Goal: Task Accomplishment & Management: Manage account settings

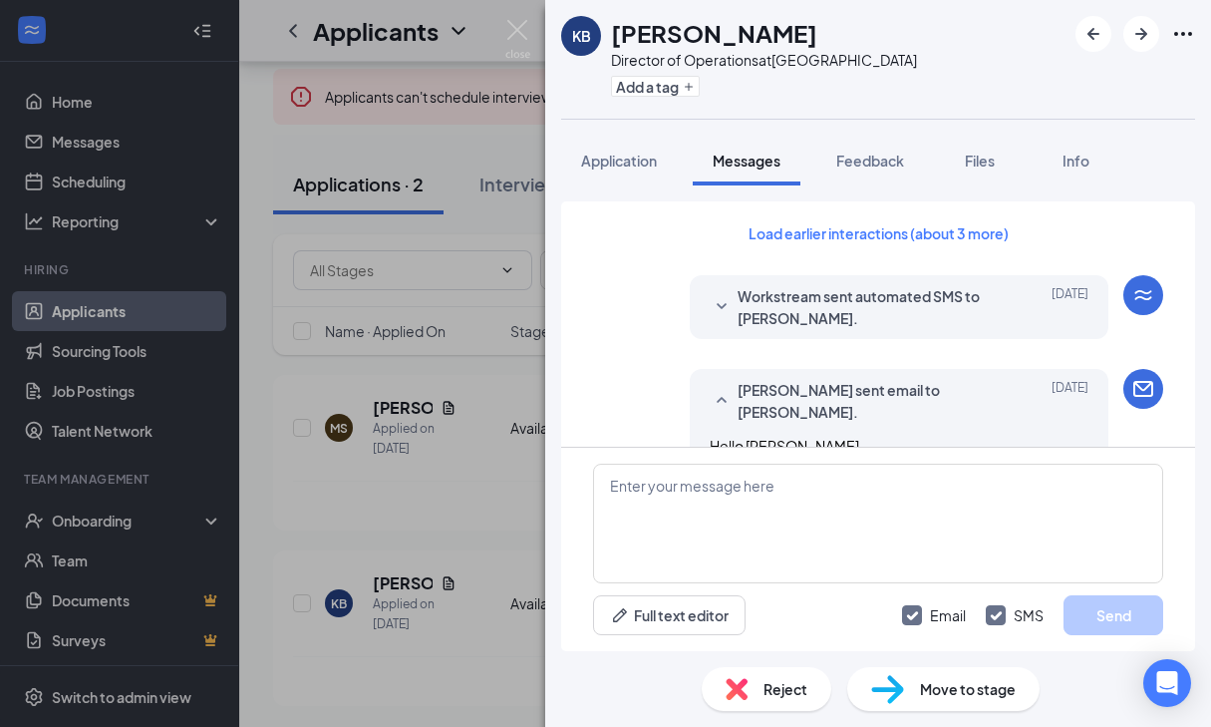
scroll to position [1844, 0]
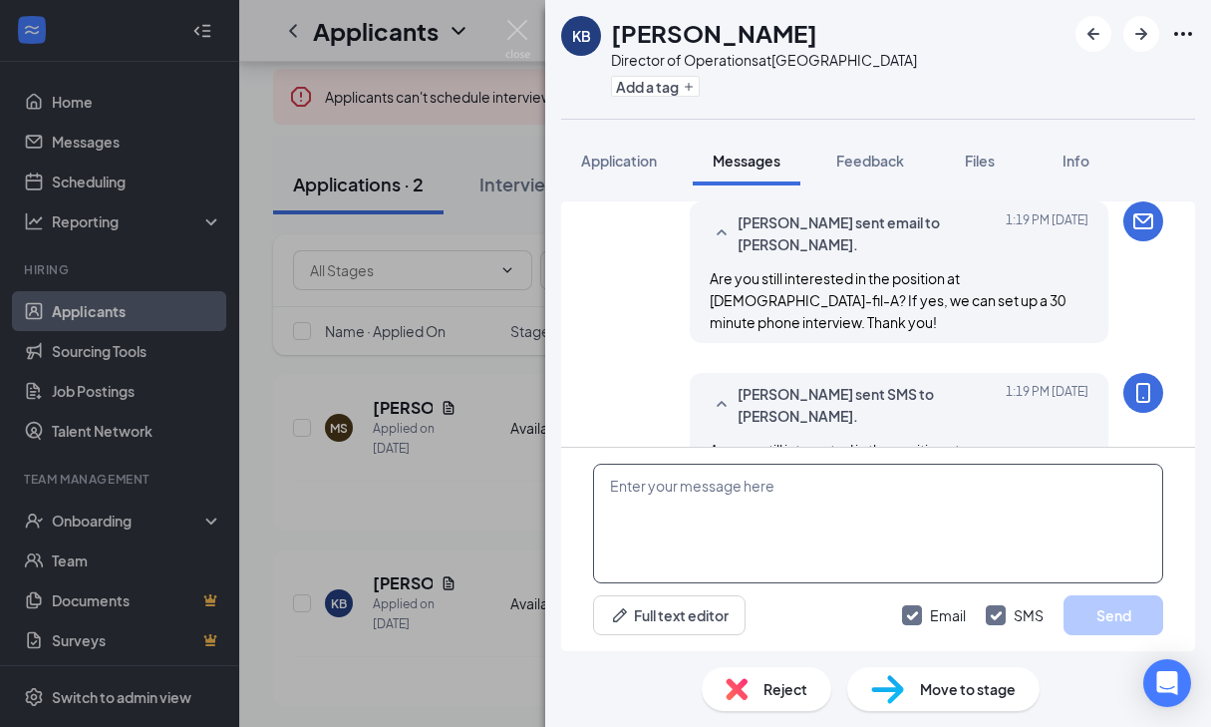
click at [842, 528] on textarea at bounding box center [878, 523] width 570 height 120
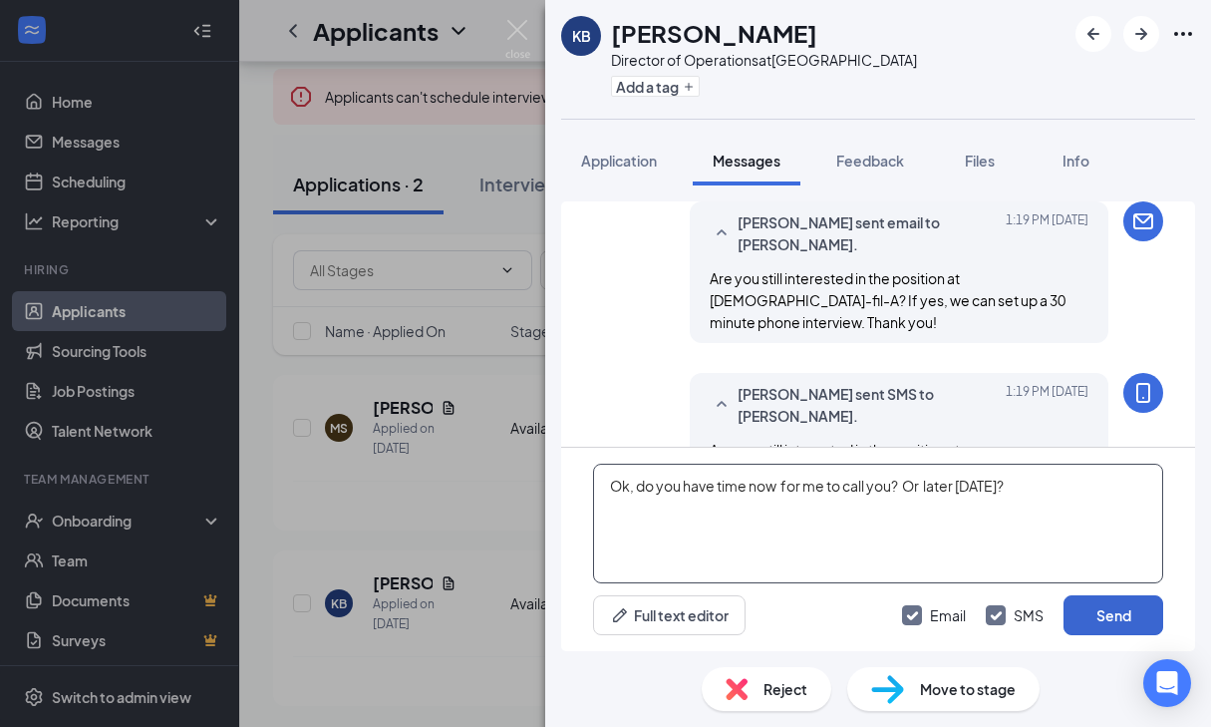
type textarea "Ok, do you have time now for me to call you? Or later [DATE]?"
click at [1112, 607] on button "Send" at bounding box center [1114, 615] width 100 height 40
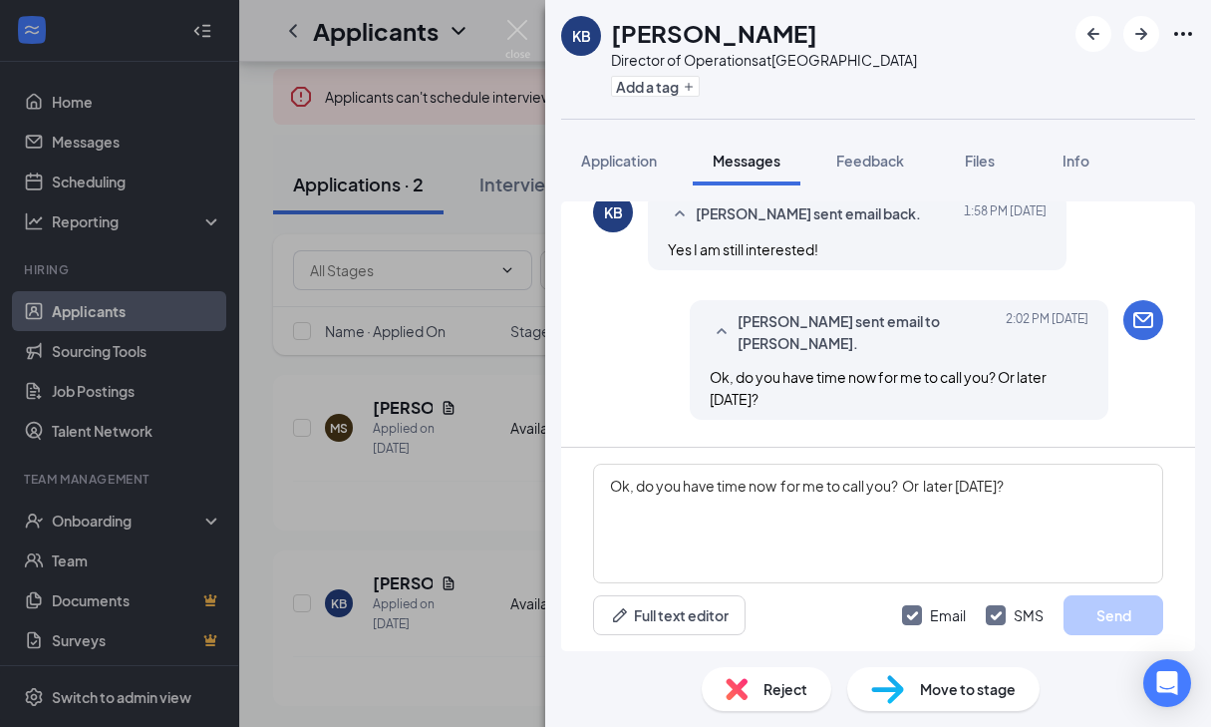
scroll to position [2251, 0]
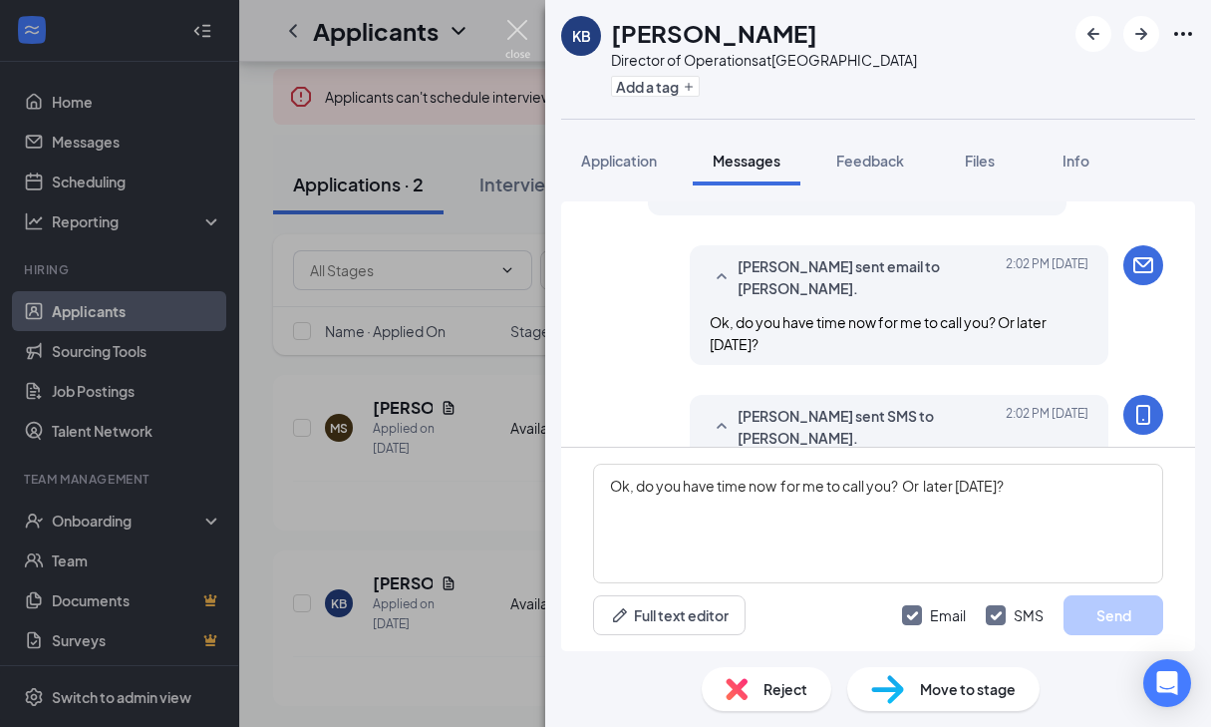
click at [510, 28] on img at bounding box center [517, 39] width 25 height 39
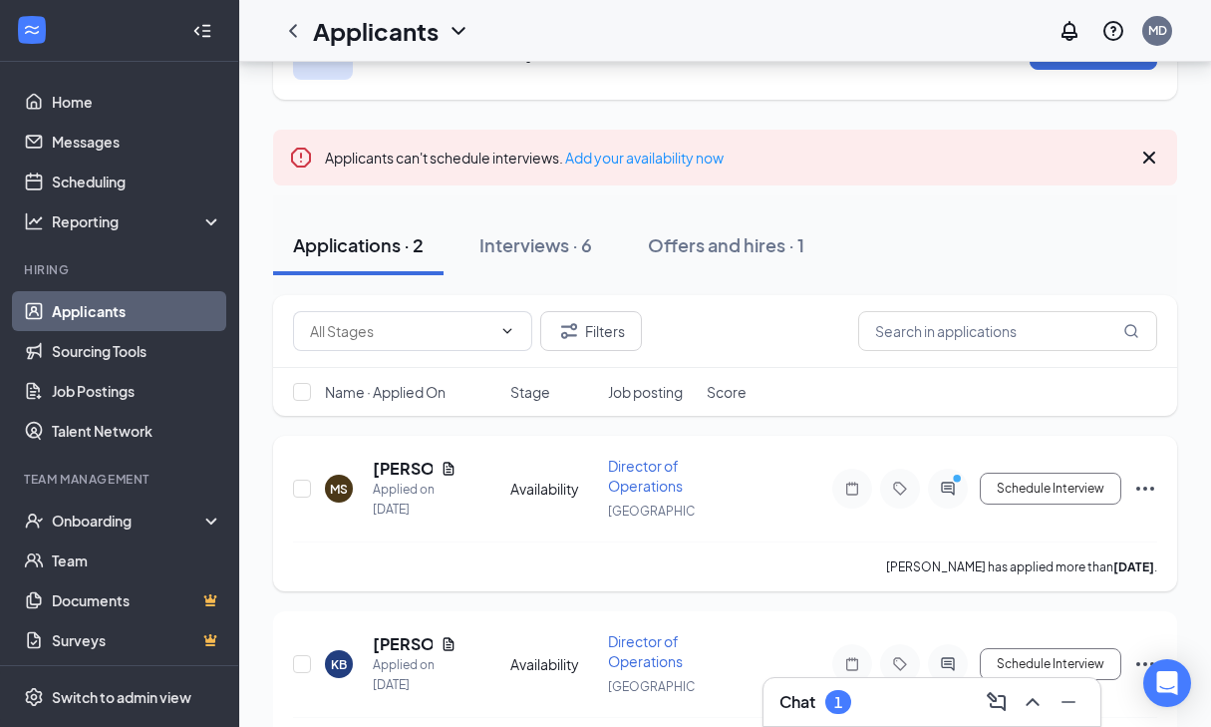
scroll to position [147, 0]
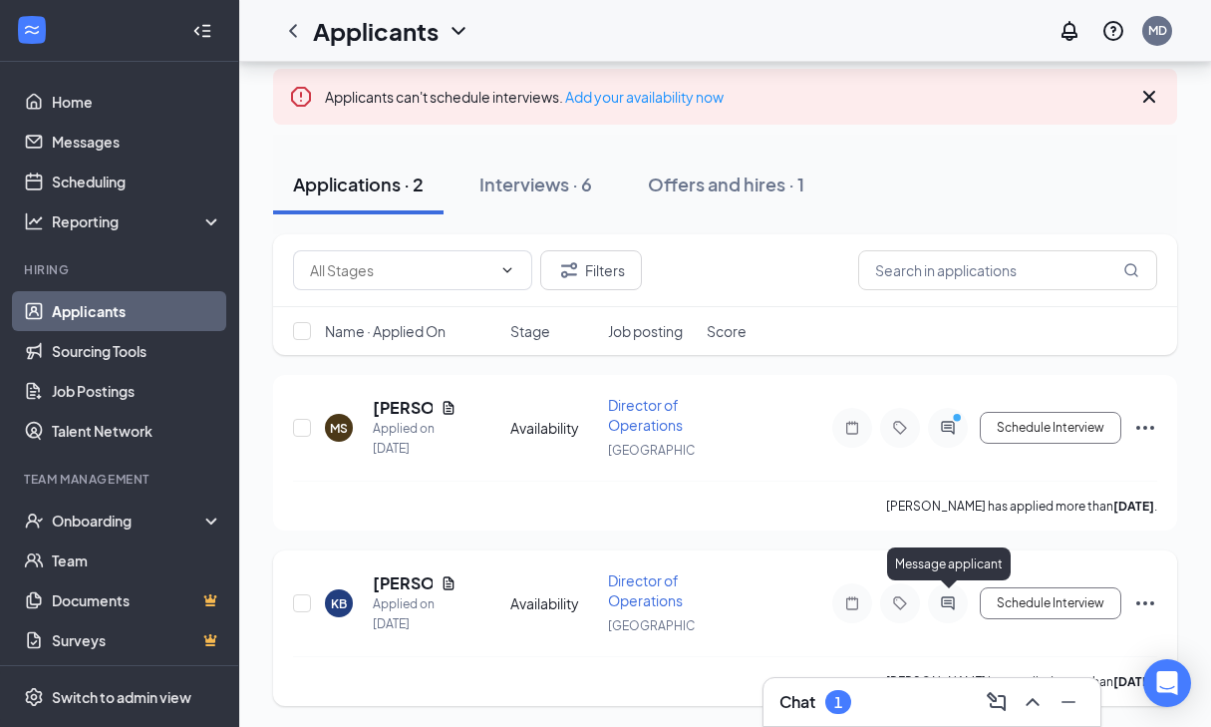
click at [951, 597] on icon "ActiveChat" at bounding box center [947, 602] width 13 height 13
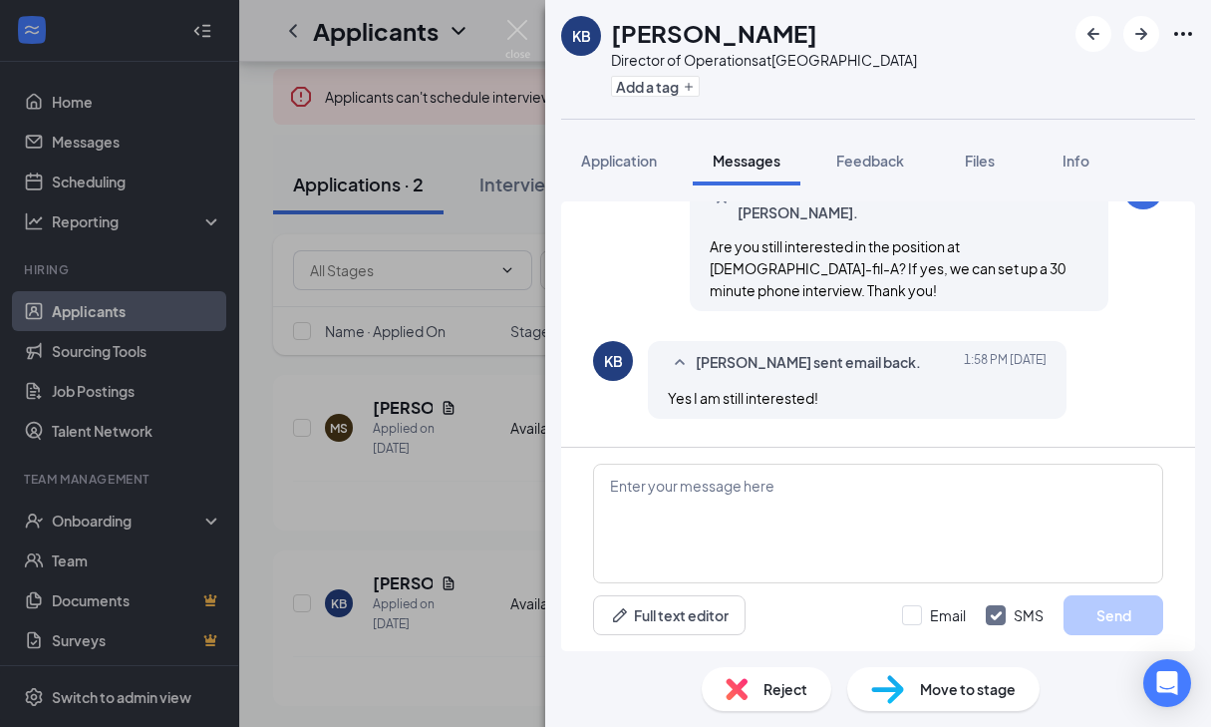
scroll to position [1451, 0]
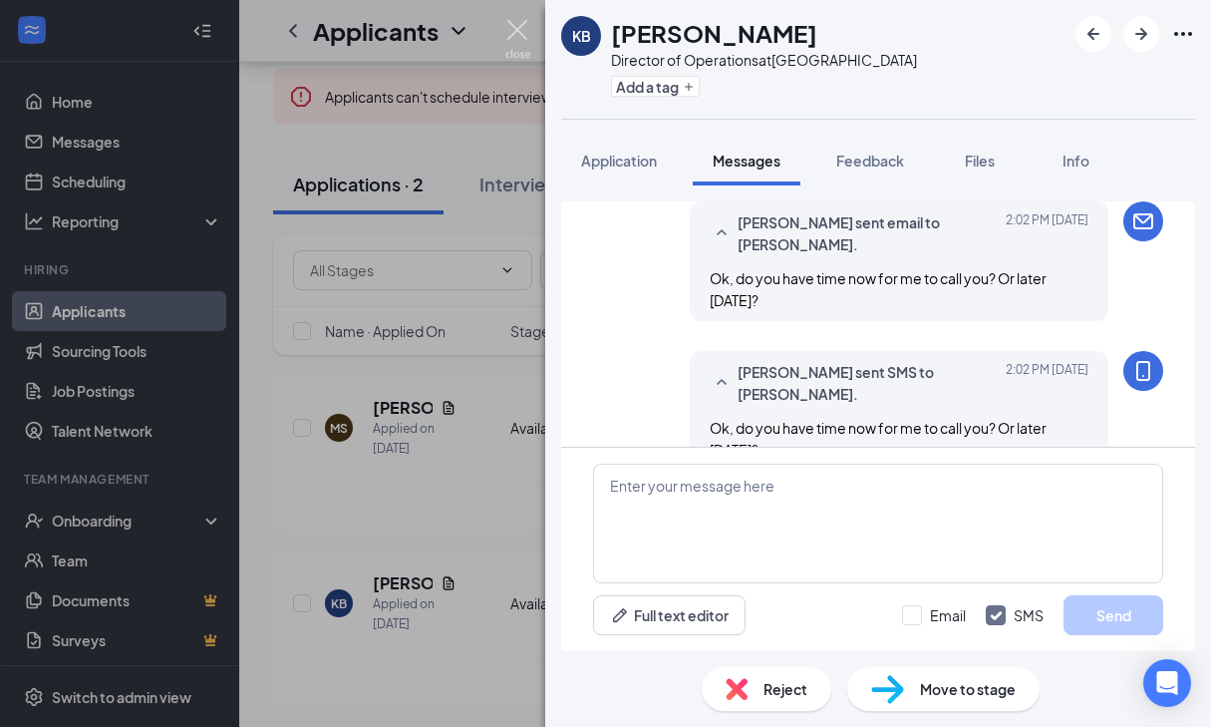
click at [517, 35] on img at bounding box center [517, 39] width 25 height 39
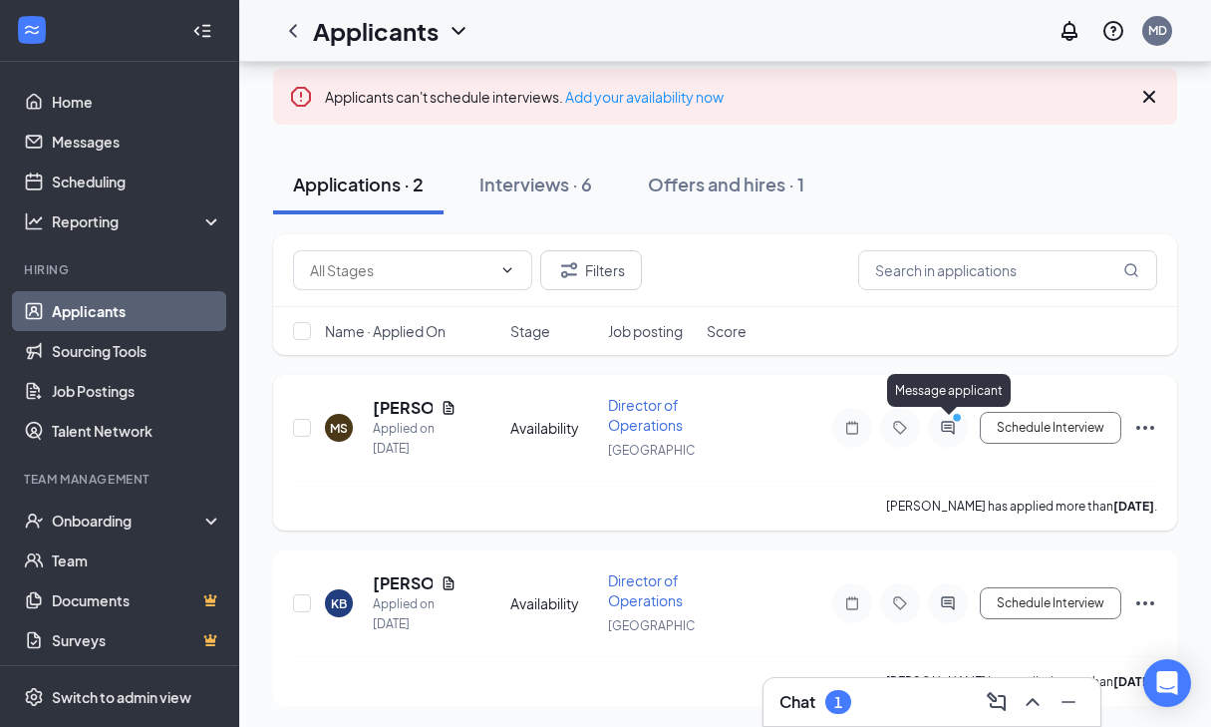
click at [950, 426] on icon "PrimaryDot" at bounding box center [960, 420] width 24 height 16
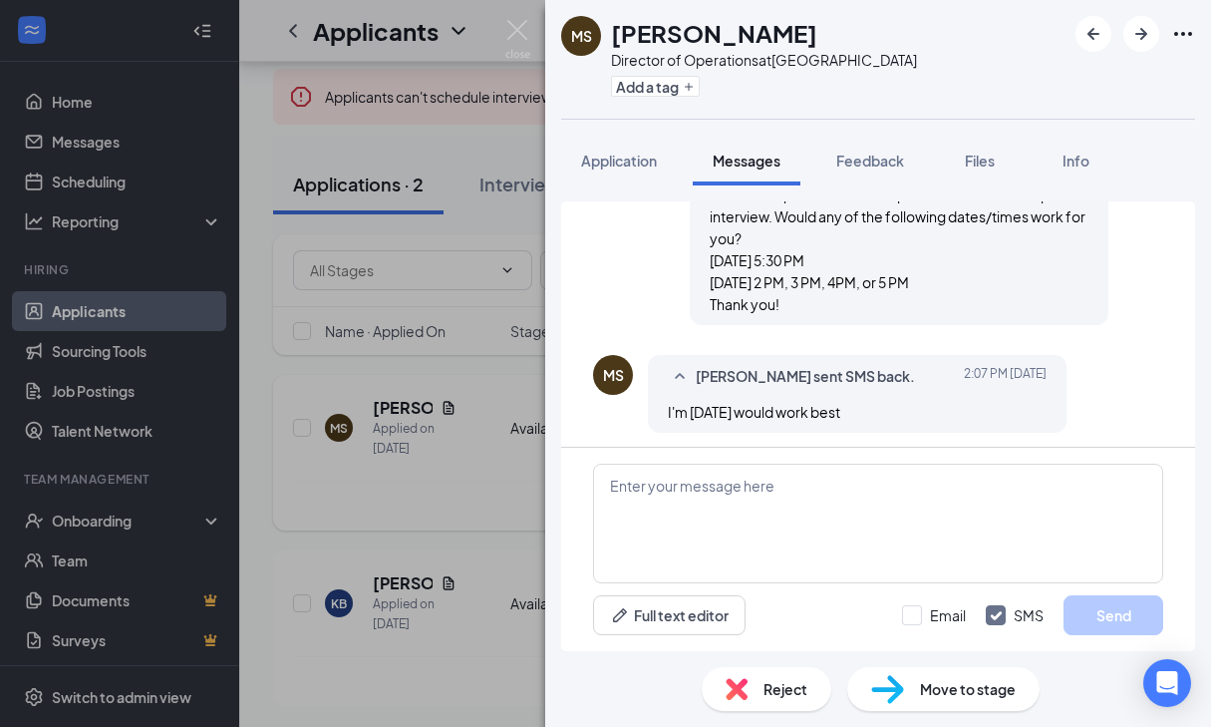
scroll to position [817, 0]
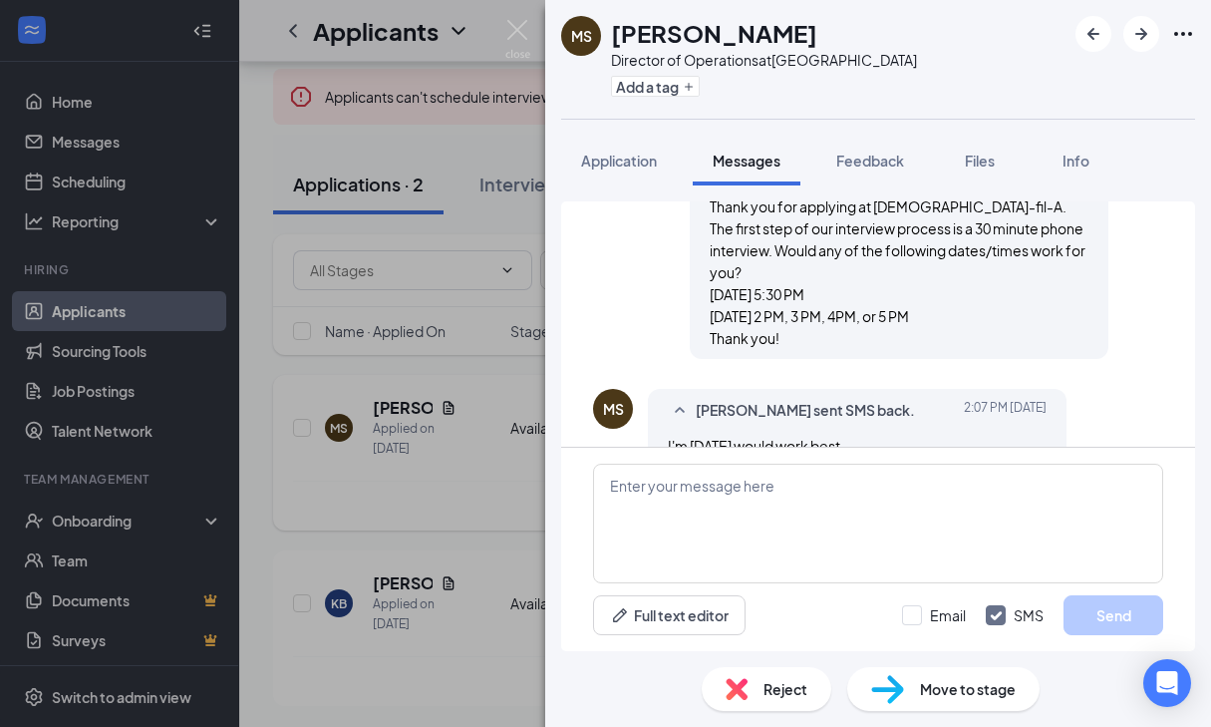
click at [935, 680] on span "Move to stage" at bounding box center [968, 689] width 96 height 22
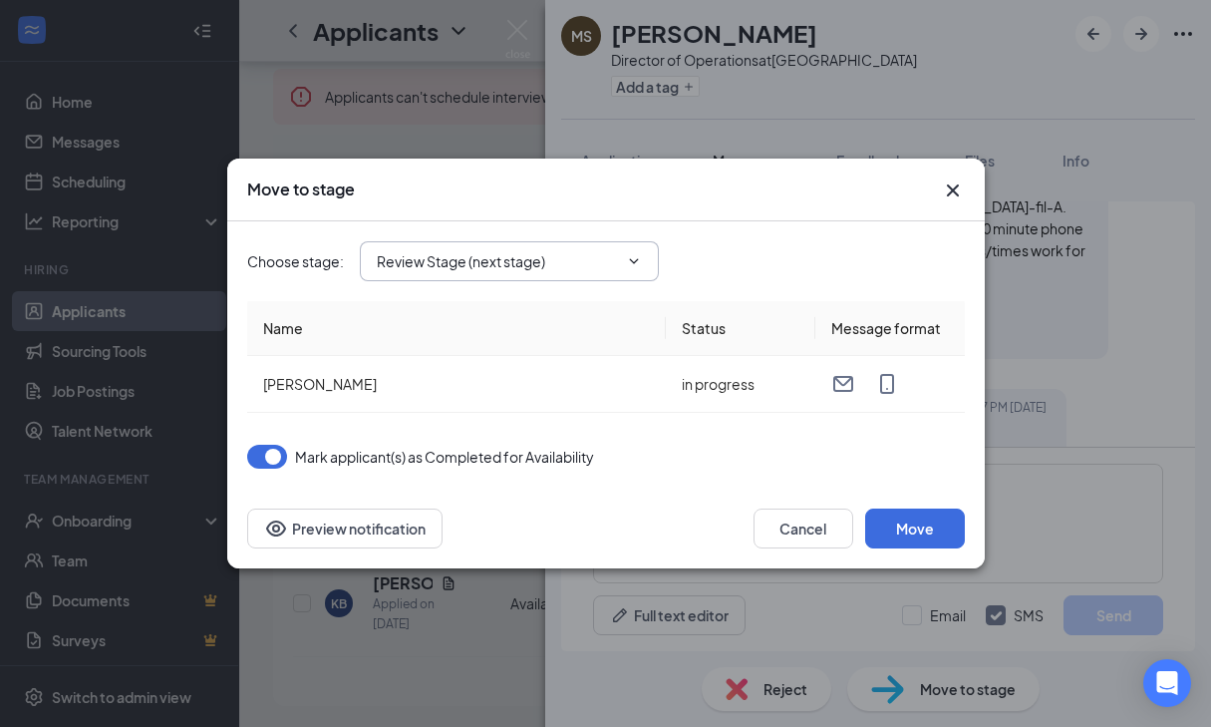
click at [592, 261] on input "Review Stage (next stage)" at bounding box center [497, 261] width 241 height 22
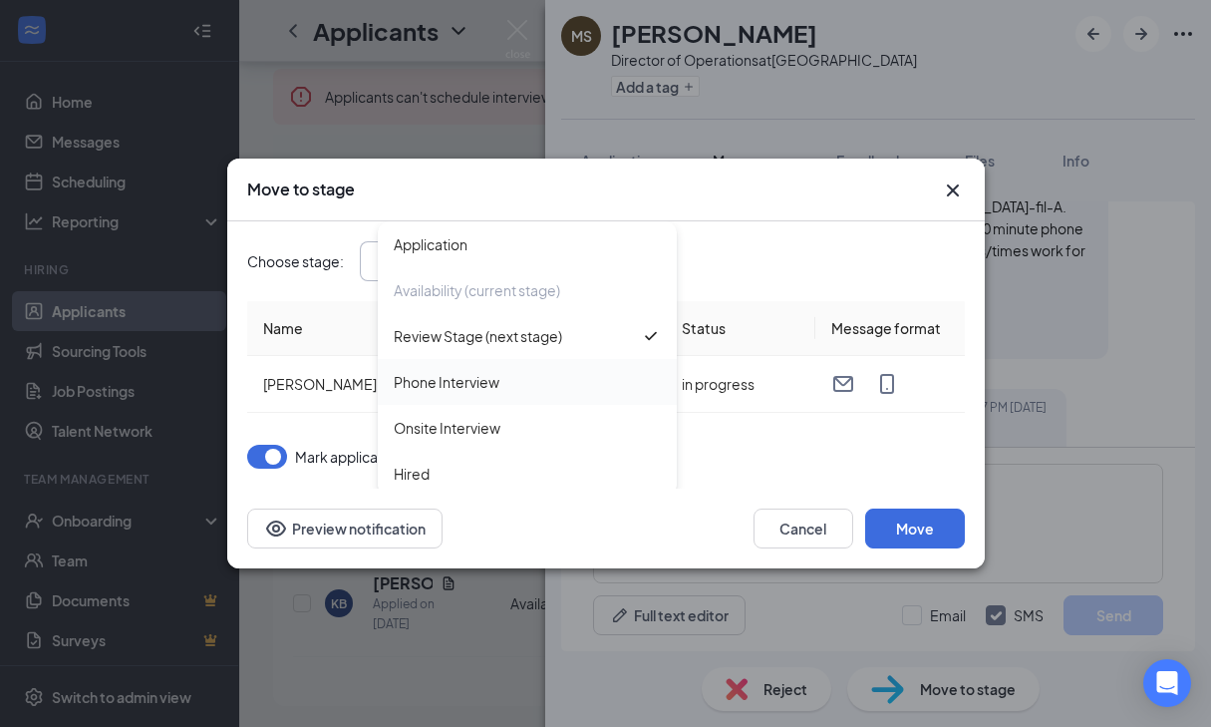
click at [540, 375] on div "Phone Interview" at bounding box center [527, 382] width 267 height 22
type input "Phone Interview"
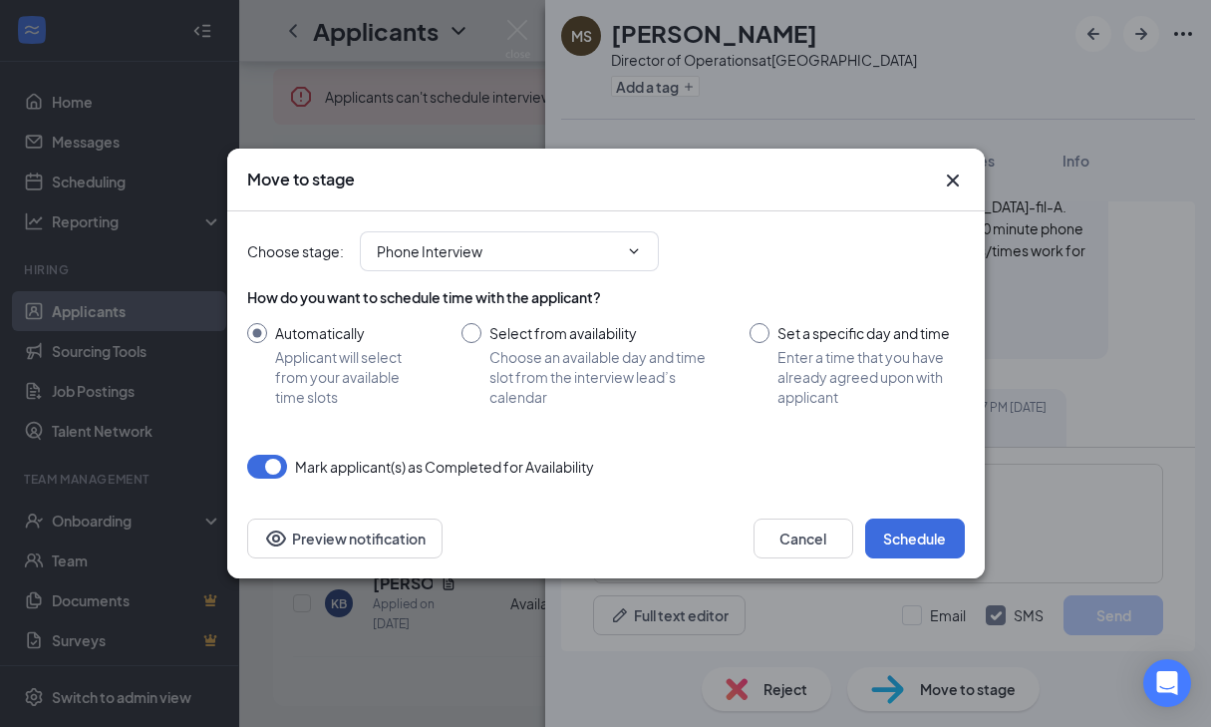
click at [764, 328] on input "Set a specific day and time Enter a time that you have already agreed upon with…" at bounding box center [857, 365] width 214 height 84
radio input "true"
radio input "false"
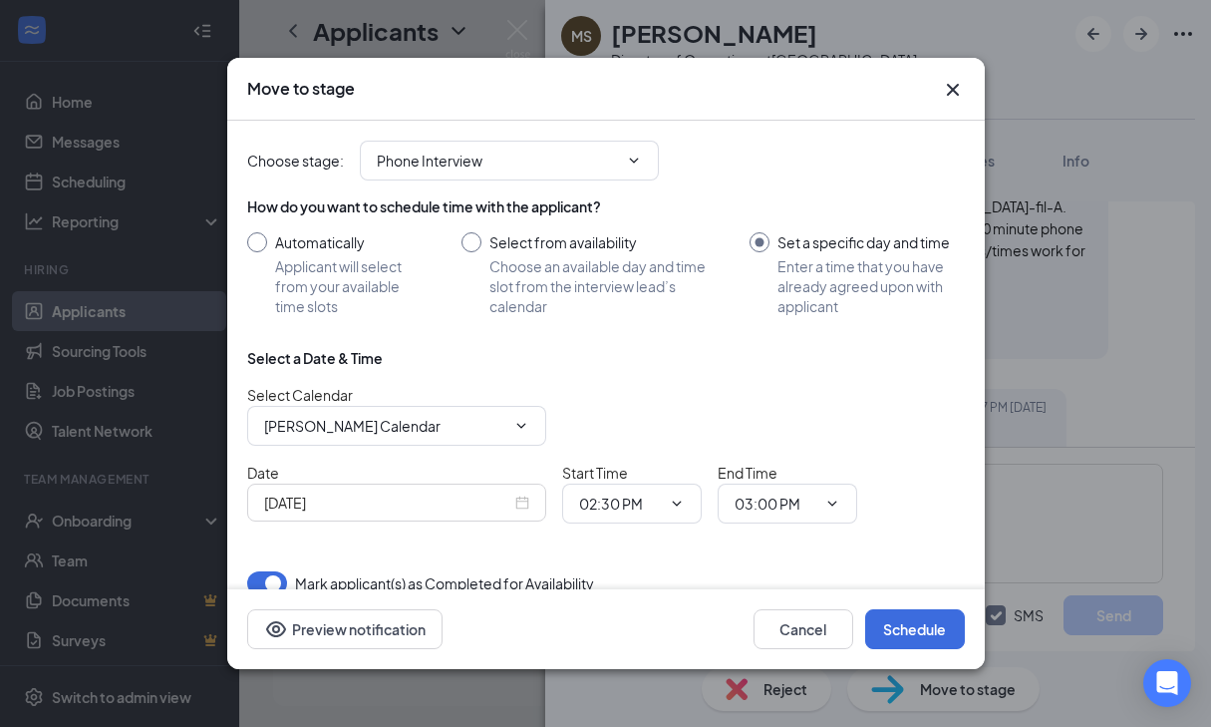
click at [524, 503] on div "[DATE]" at bounding box center [396, 502] width 265 height 22
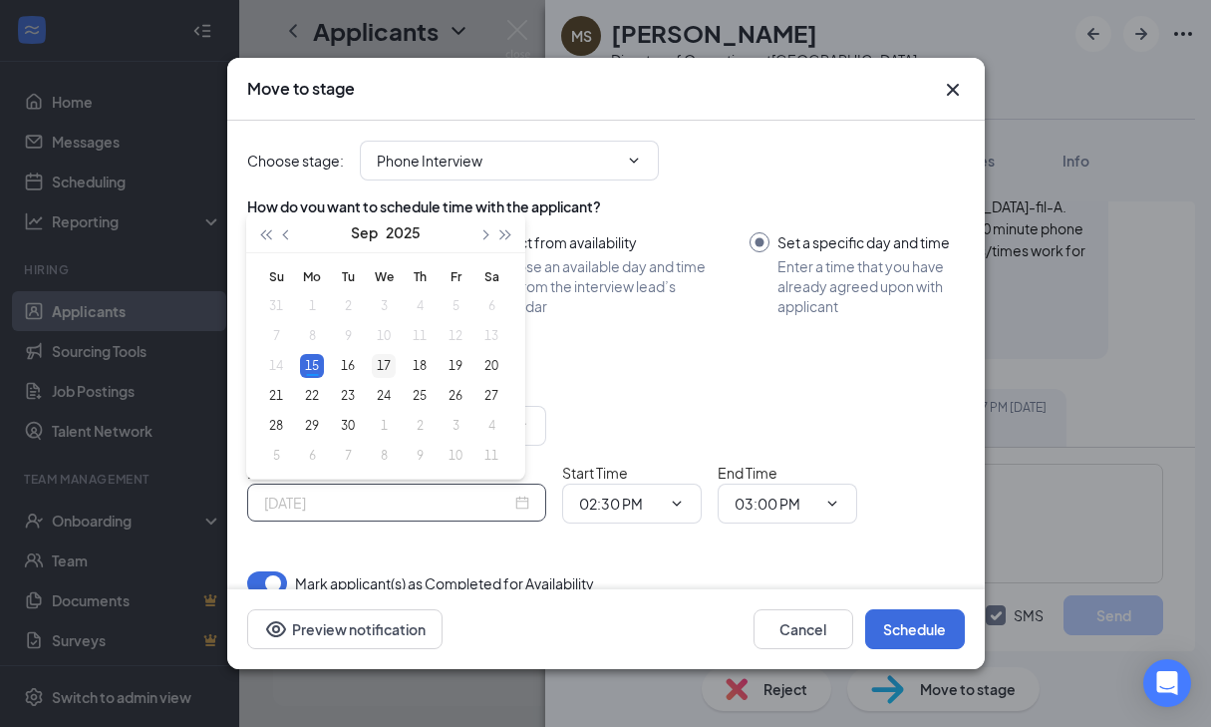
type input "[DATE]"
click at [386, 365] on div "17" at bounding box center [384, 366] width 24 height 24
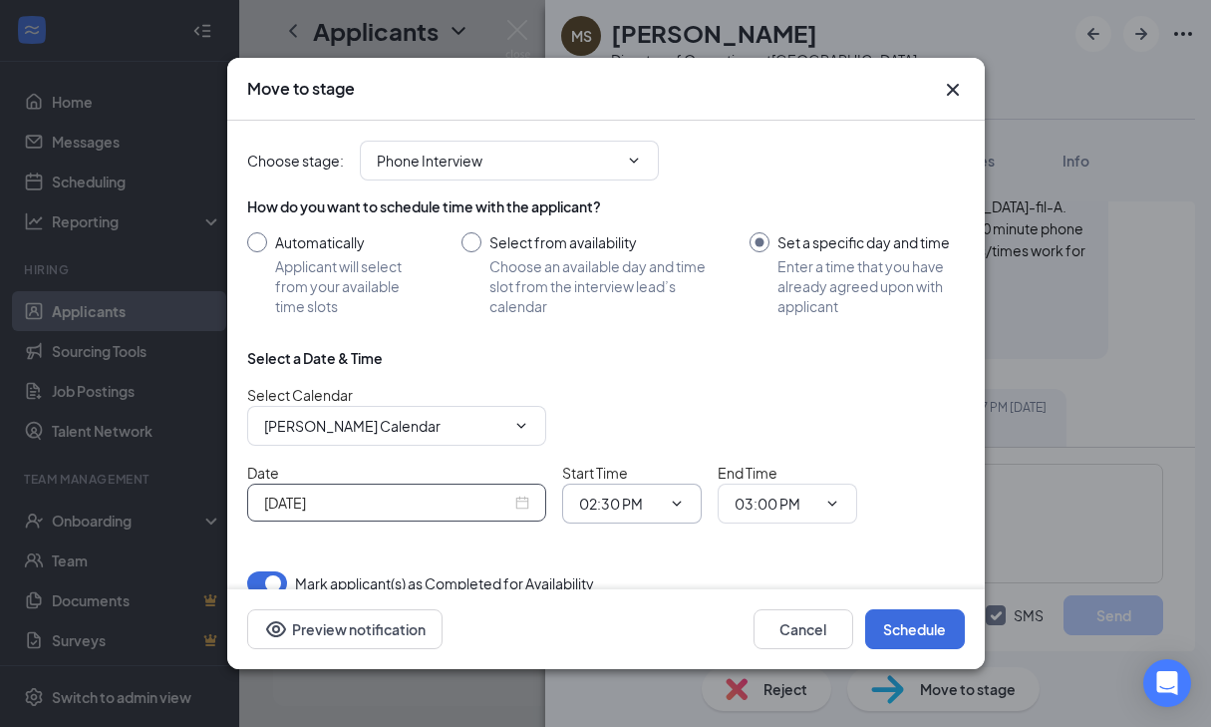
click at [679, 509] on icon "ChevronDown" at bounding box center [677, 503] width 16 height 16
click at [807, 510] on input "03:00 PM" at bounding box center [776, 503] width 82 height 22
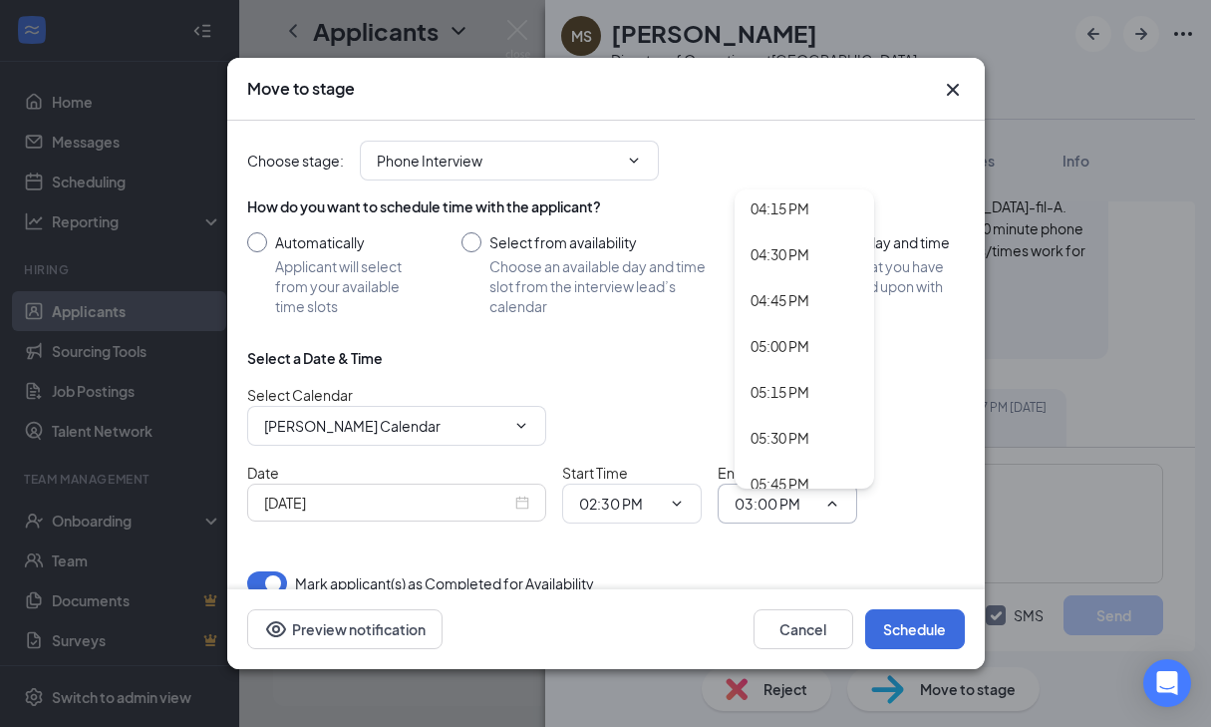
scroll to position [3000, 0]
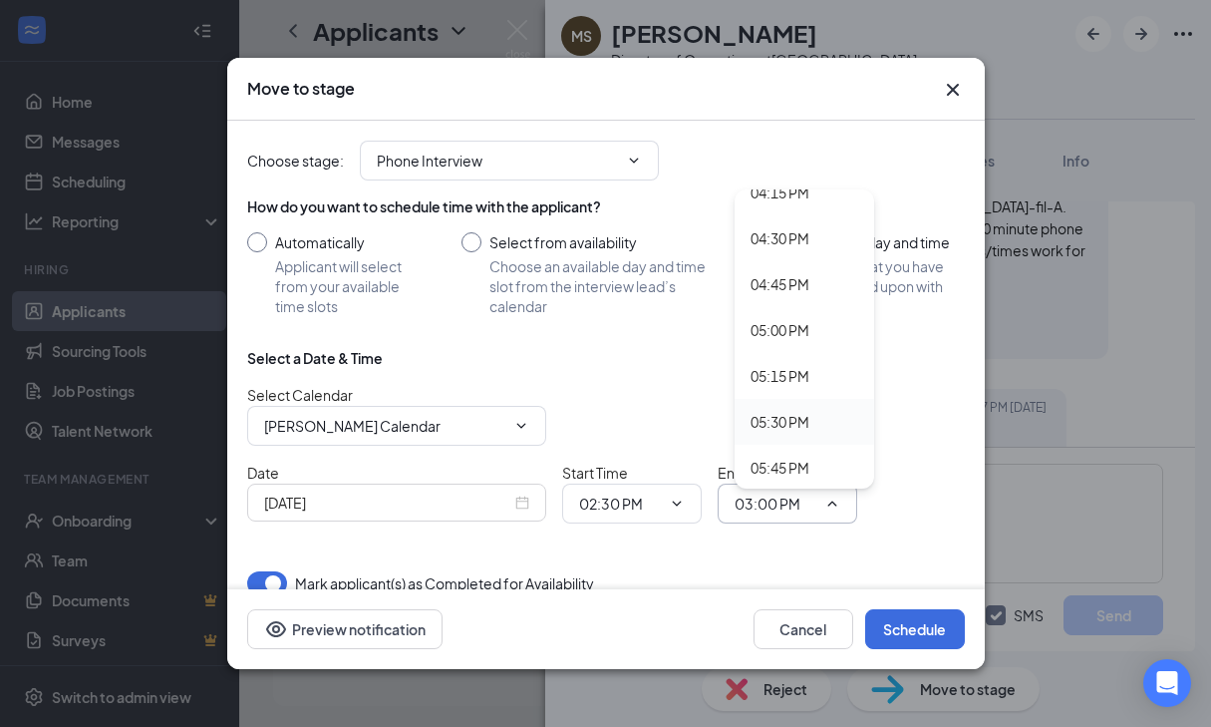
click at [792, 414] on div "05:30 PM" at bounding box center [780, 422] width 59 height 22
type input "05:30 PM"
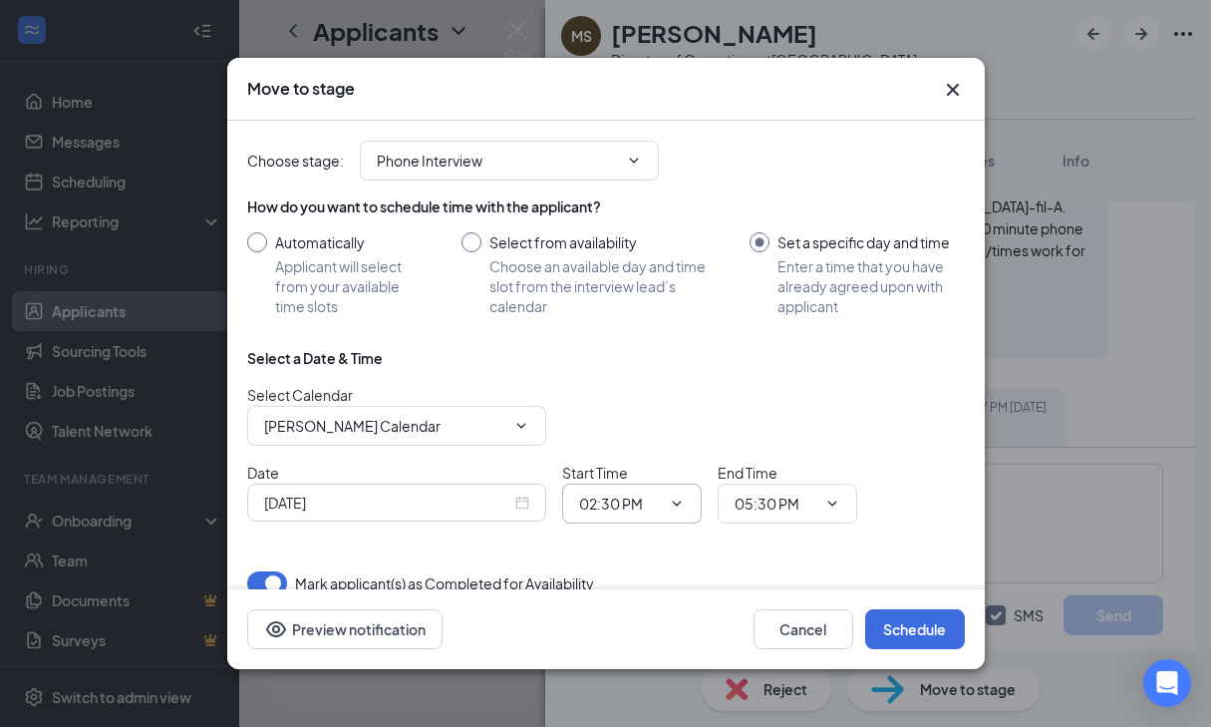
click at [655, 502] on input "02:30 PM" at bounding box center [620, 503] width 82 height 22
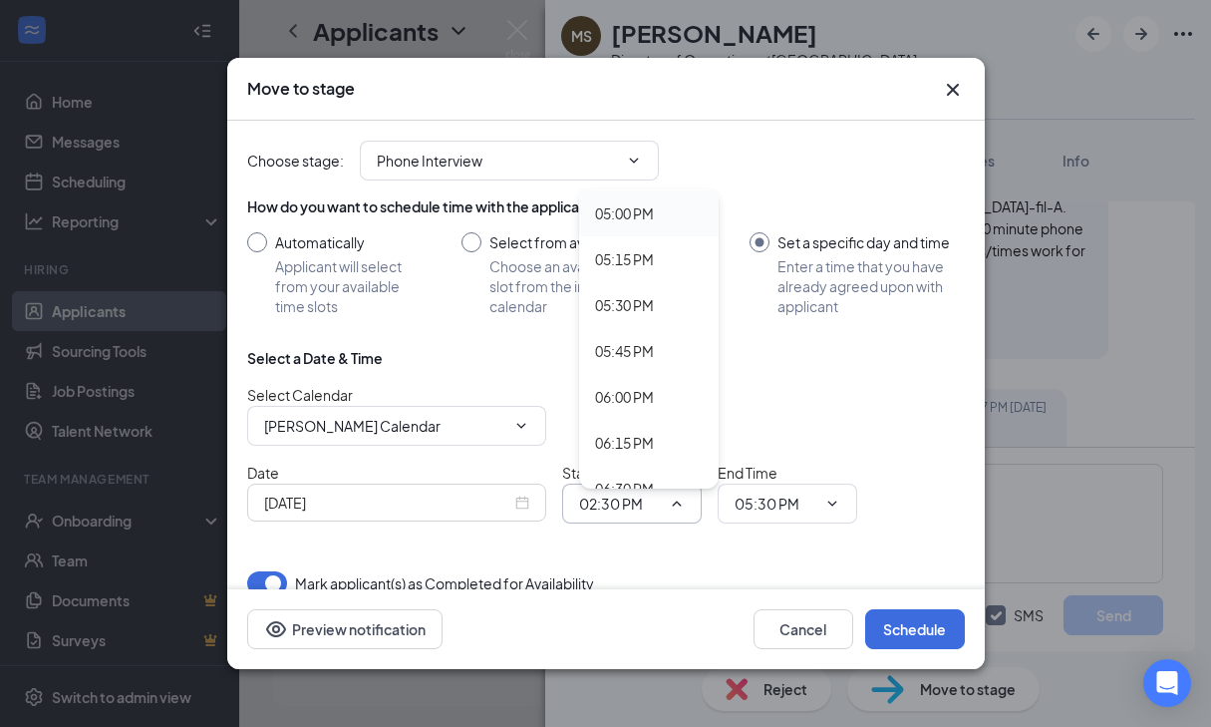
click at [633, 214] on div "05:00 PM" at bounding box center [624, 213] width 59 height 22
type input "05:00 PM"
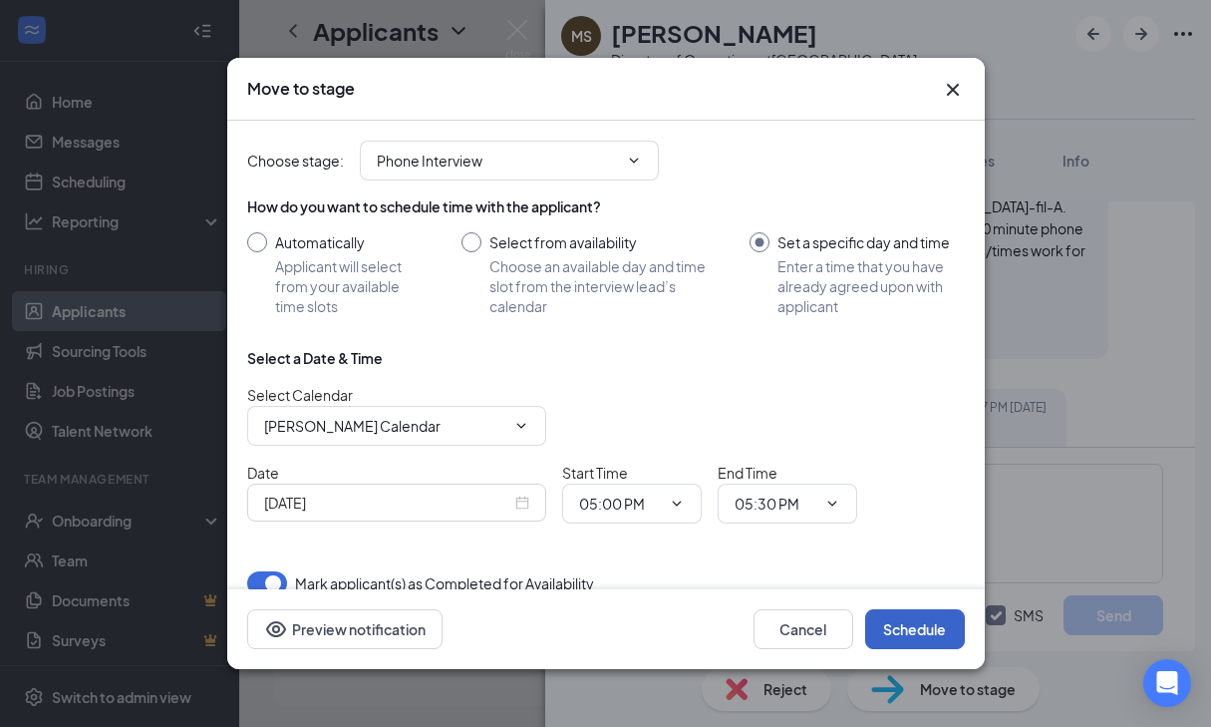
click at [913, 631] on button "Schedule" at bounding box center [915, 629] width 100 height 40
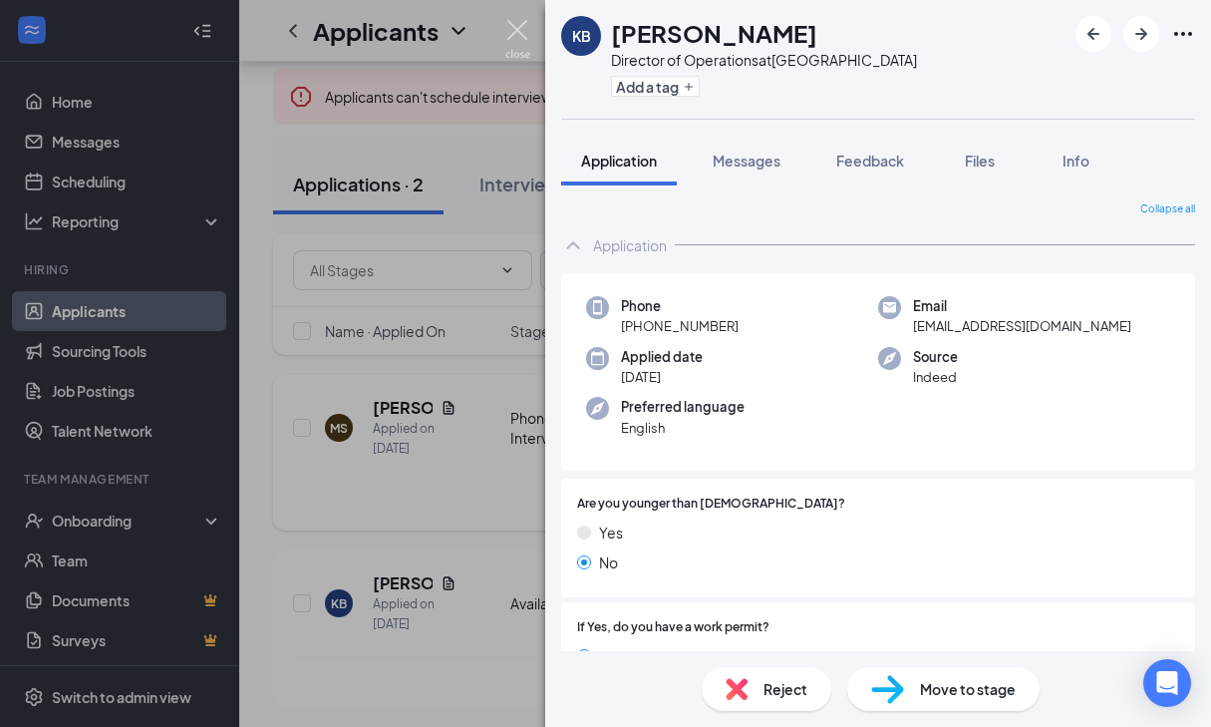
click at [521, 29] on img at bounding box center [517, 39] width 25 height 39
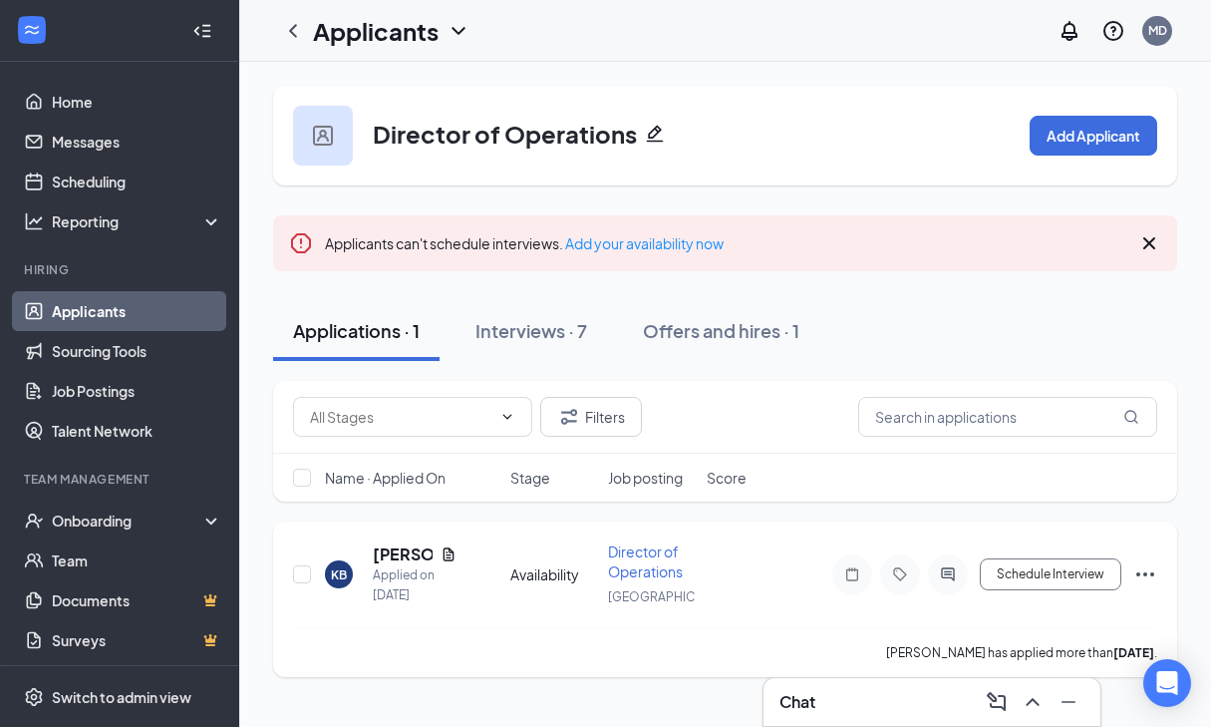
click at [649, 552] on span "Director of Operations" at bounding box center [645, 561] width 75 height 38
click at [943, 577] on icon "ActiveChat" at bounding box center [948, 574] width 24 height 16
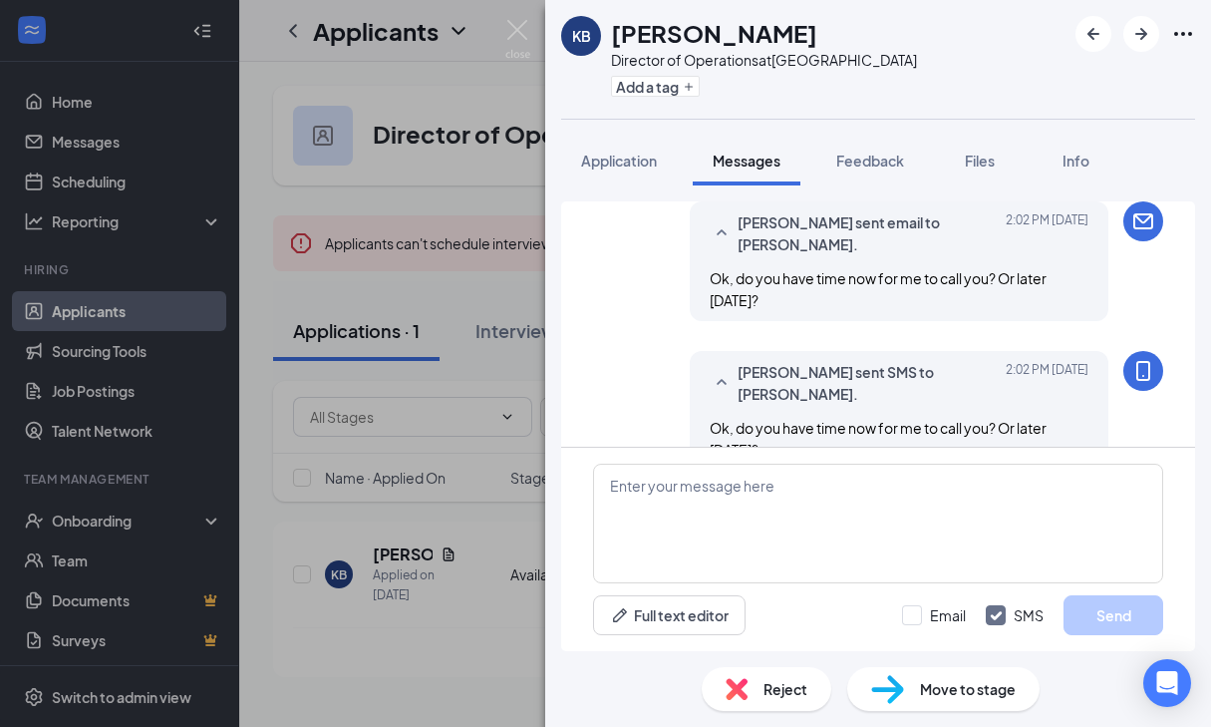
scroll to position [1384, 0]
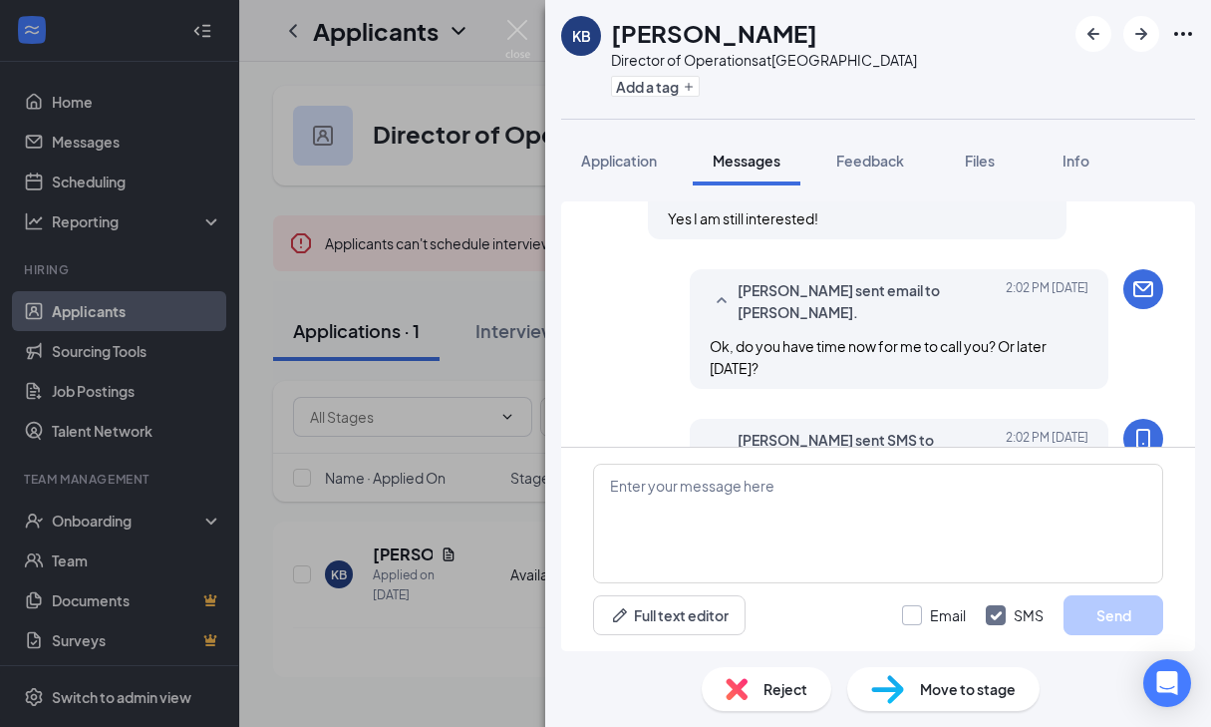
click at [912, 617] on input "Email" at bounding box center [934, 615] width 64 height 20
checkbox input "true"
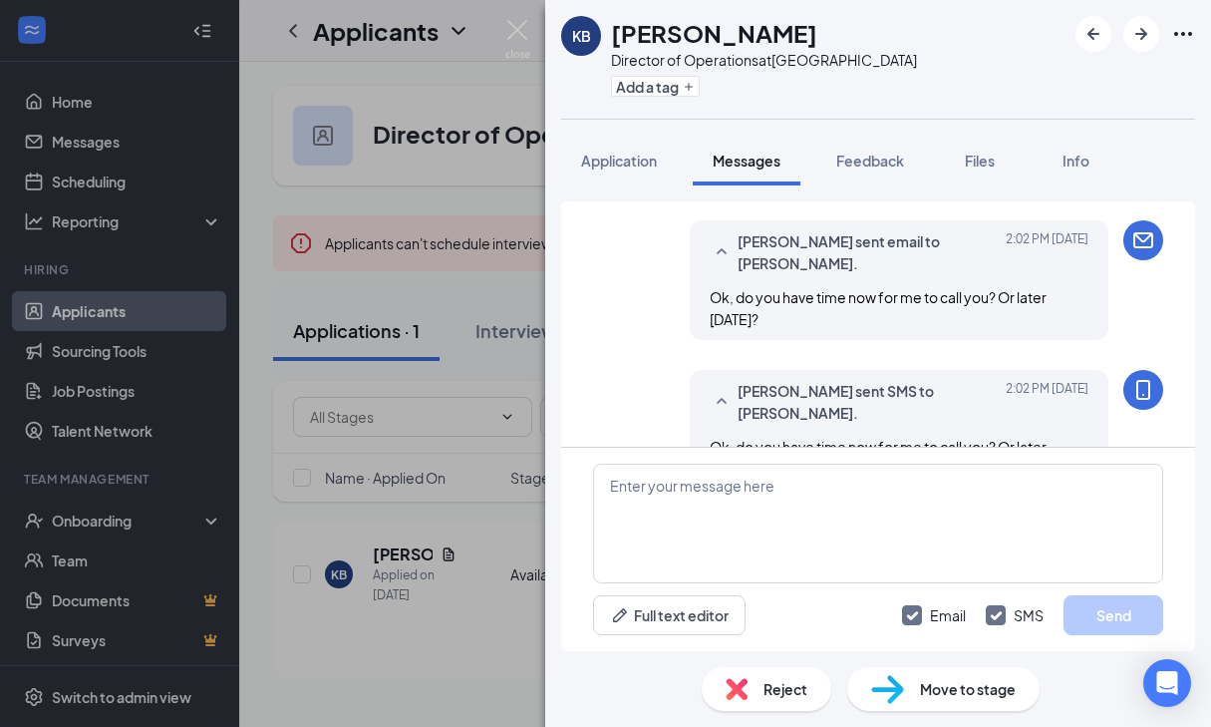
scroll to position [1451, 0]
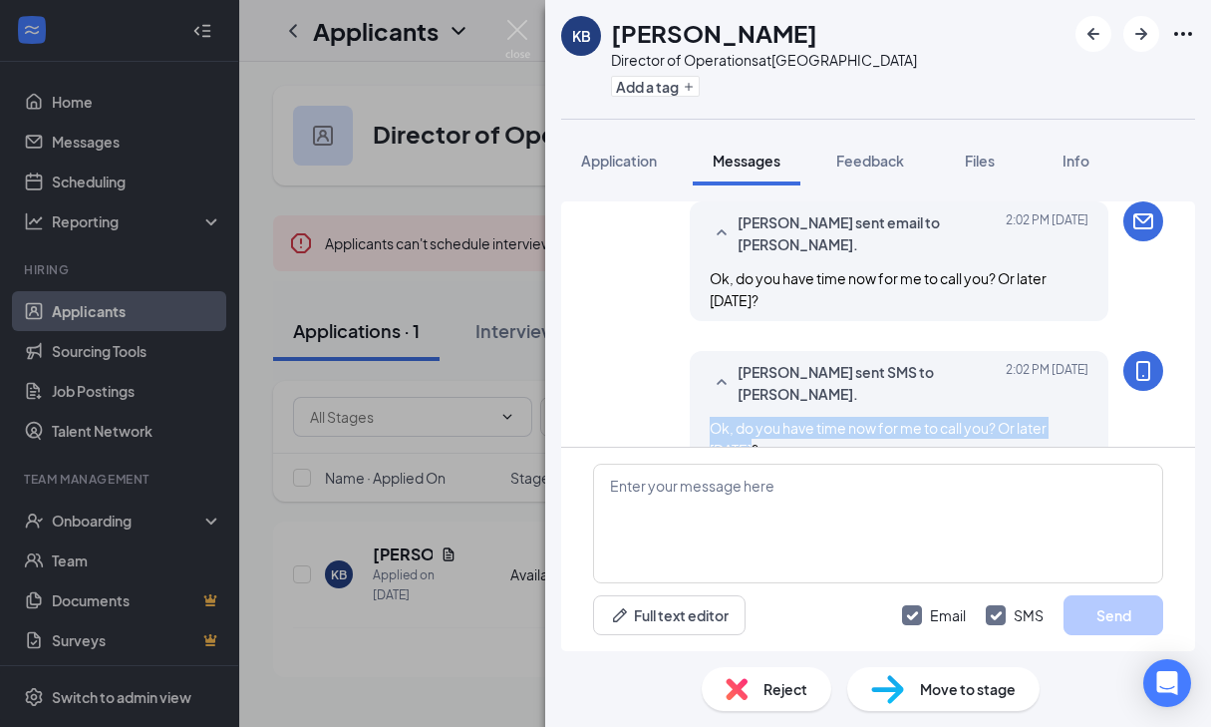
drag, startPoint x: 791, startPoint y: 406, endPoint x: 697, endPoint y: 380, distance: 98.2
click at [697, 380] on div "[PERSON_NAME] sent SMS to [PERSON_NAME]. [DATE] 2:02 PM Ok, do you have time no…" at bounding box center [899, 411] width 419 height 120
copy span "Ok, do you have time now for me to call you? Or later [DATE]?"
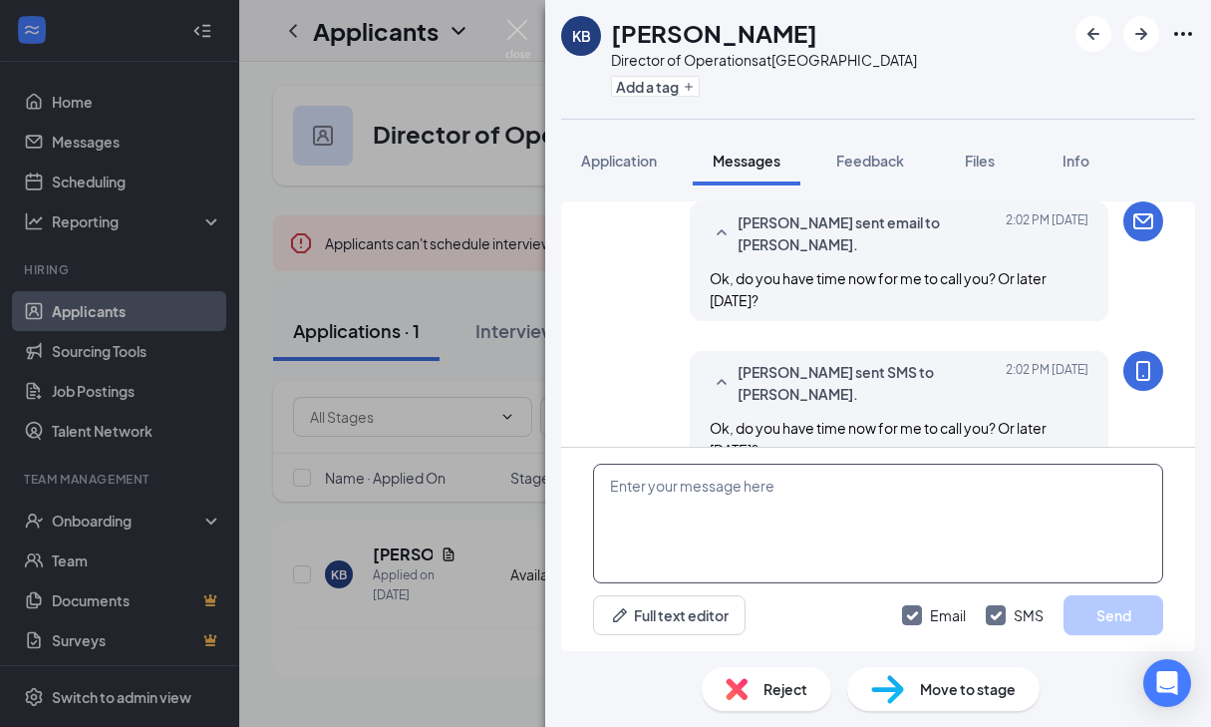
click at [632, 502] on textarea at bounding box center [878, 523] width 570 height 120
paste textarea "Ok, do you have time now for me to call you? Or later [DATE]?"
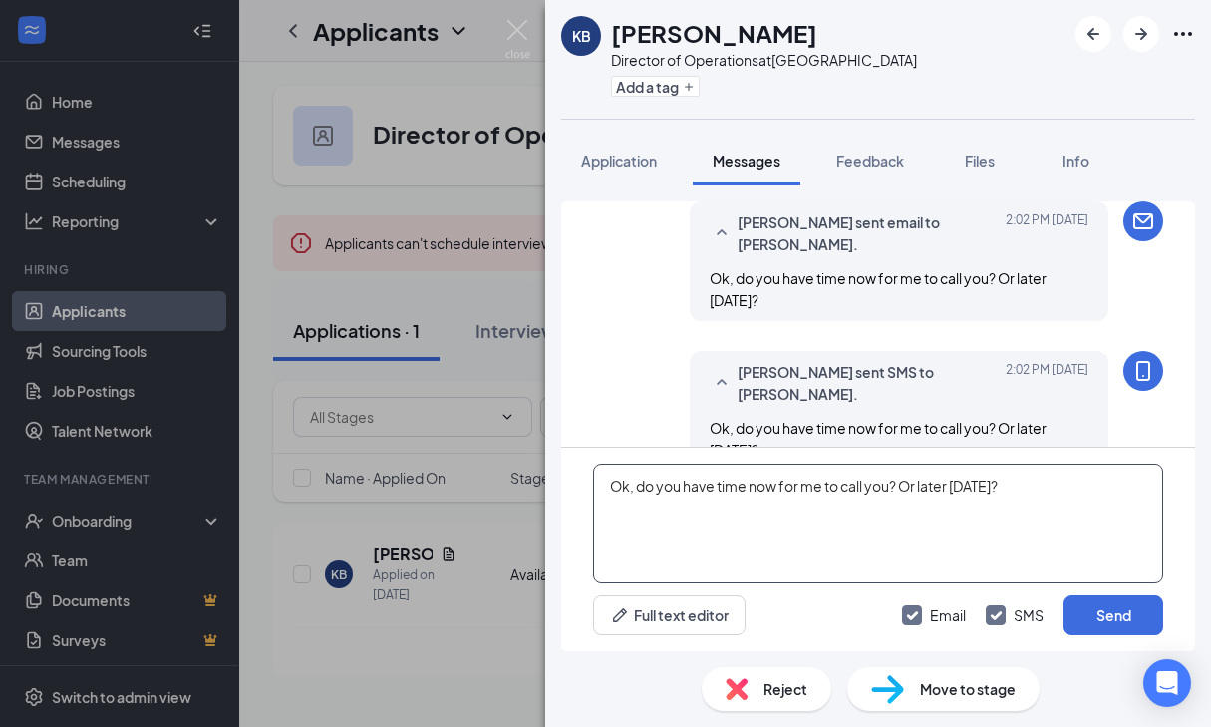
type textarea "Ok, do you have time now for me to call you? Or later [DATE]?"
click at [991, 622] on input "SMS" at bounding box center [1015, 615] width 58 height 20
checkbox input "false"
click at [1109, 612] on button "Send" at bounding box center [1114, 615] width 100 height 40
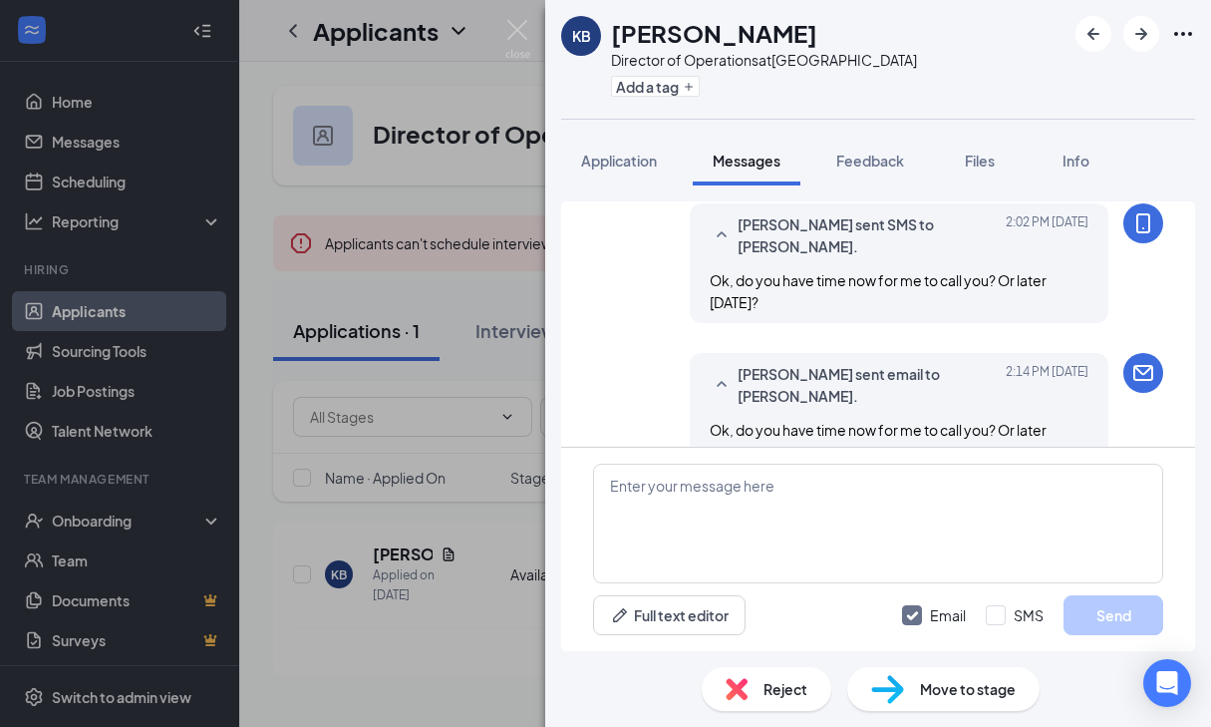
scroll to position [1601, 0]
click at [518, 35] on img at bounding box center [517, 39] width 25 height 39
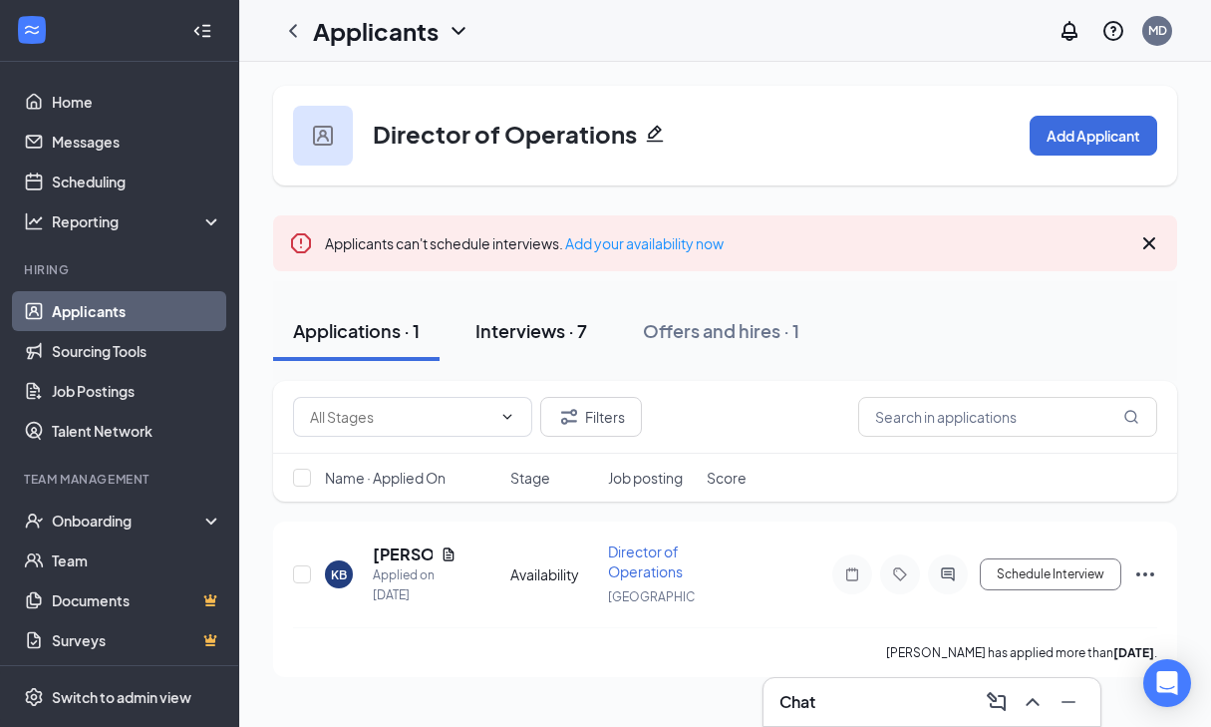
click at [518, 339] on div "Interviews · 7" at bounding box center [531, 330] width 112 height 25
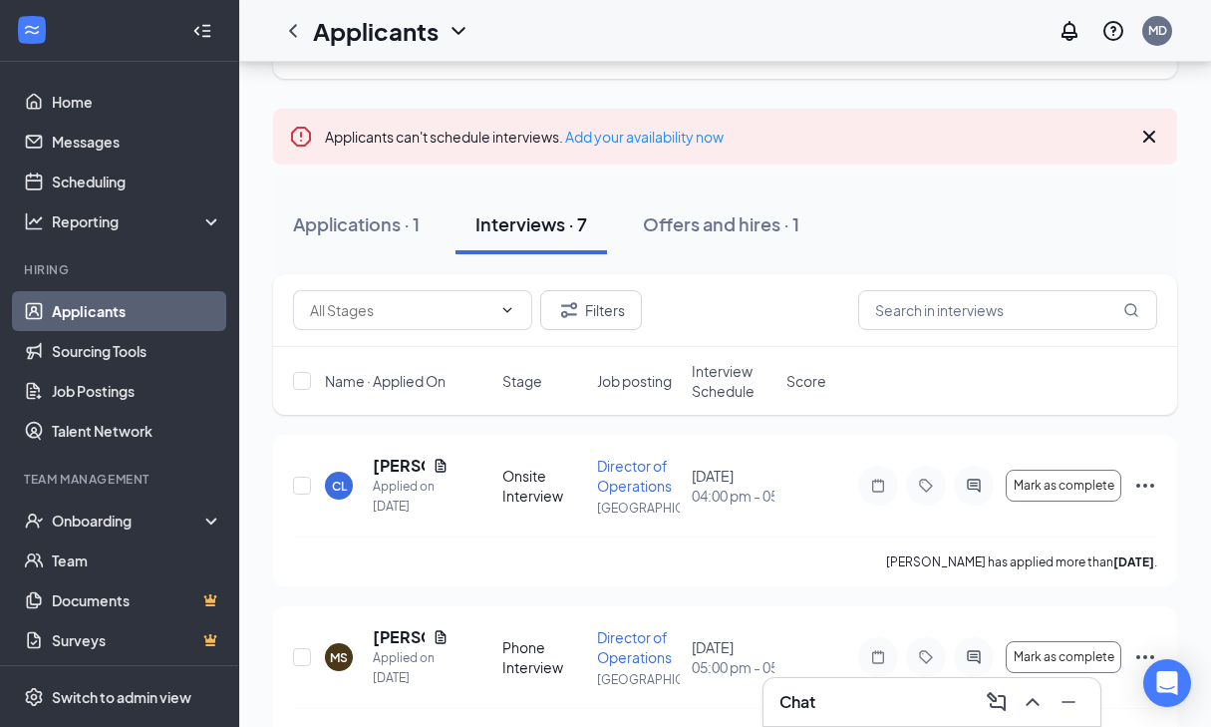
scroll to position [101, 0]
